Goal: Task Accomplishment & Management: Complete application form

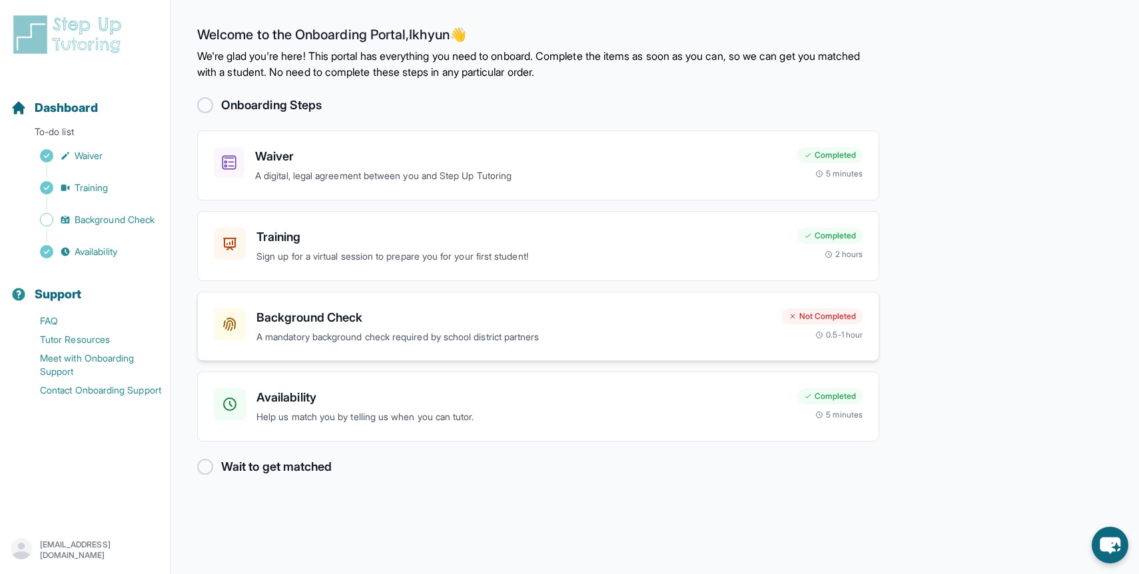
click at [638, 330] on p "A mandatory background check required by school district partners" at bounding box center [513, 337] width 515 height 15
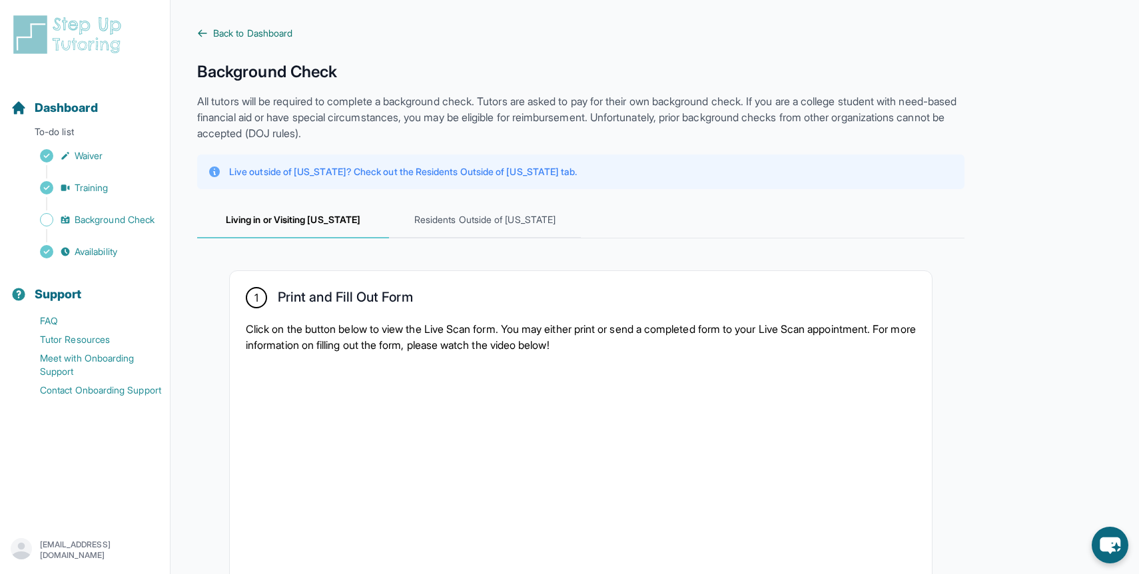
click at [220, 28] on span "Back to Dashboard" at bounding box center [252, 33] width 79 height 13
